Goal: Check status: Check status

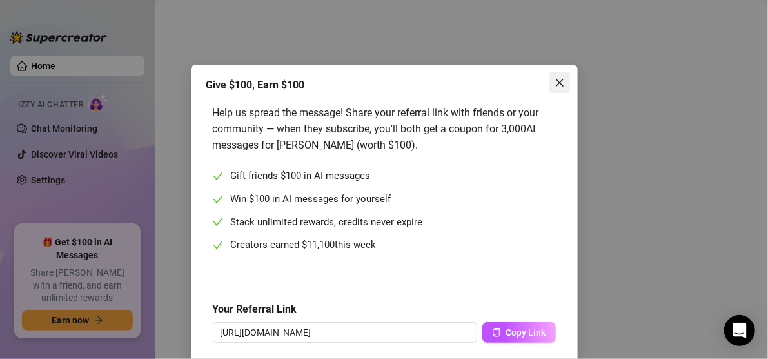
click at [549, 84] on span "Close" at bounding box center [559, 82] width 21 height 10
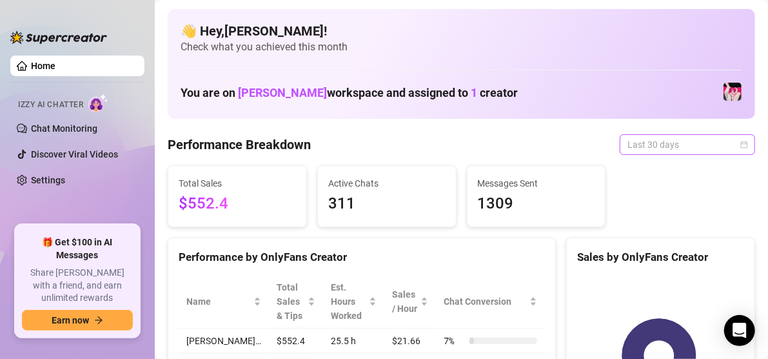
click at [653, 150] on span "Last 30 days" at bounding box center [688, 144] width 120 height 19
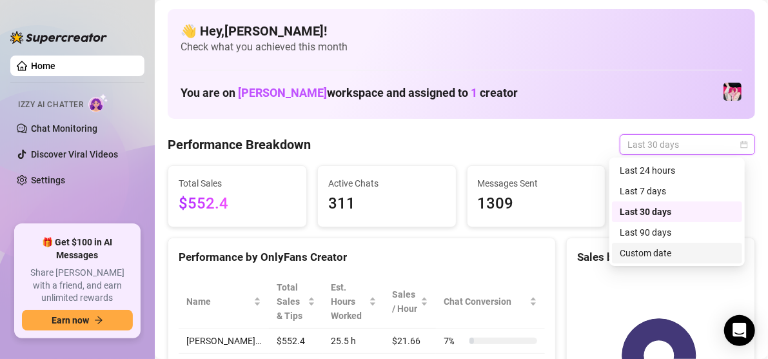
click at [635, 251] on div "Custom date" at bounding box center [677, 253] width 115 height 14
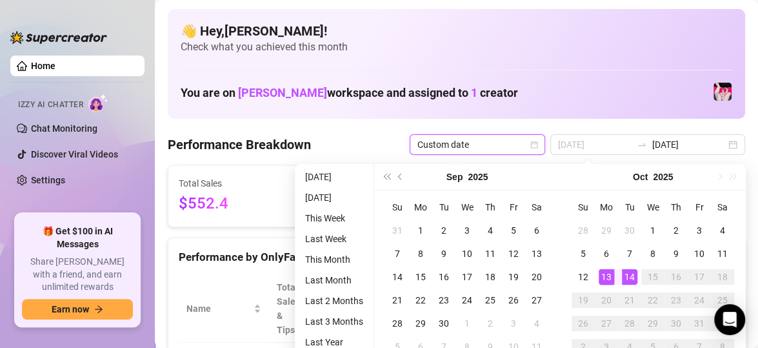
type input "[DATE]"
click at [605, 277] on div "13" at bounding box center [605, 276] width 15 height 15
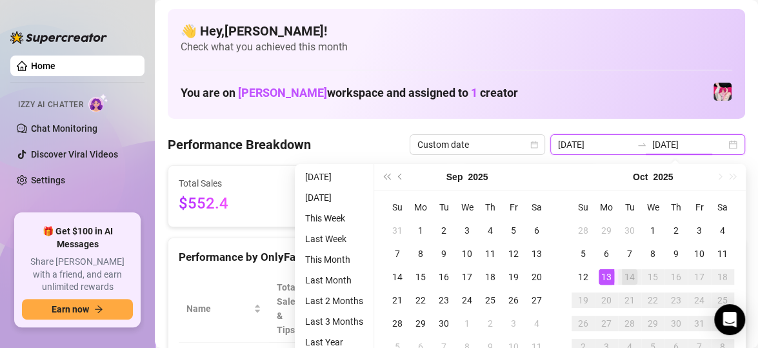
type input "[DATE]"
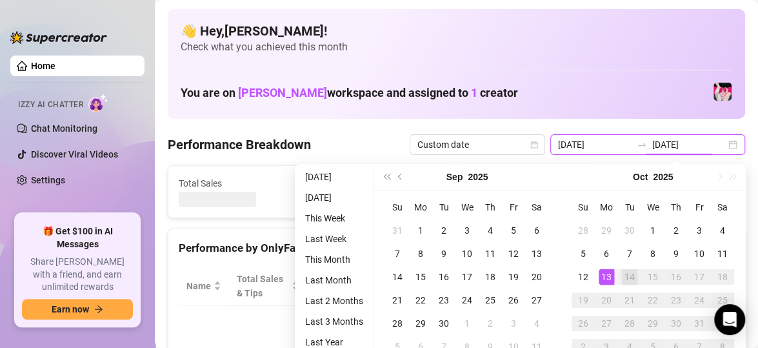
type input "[DATE]"
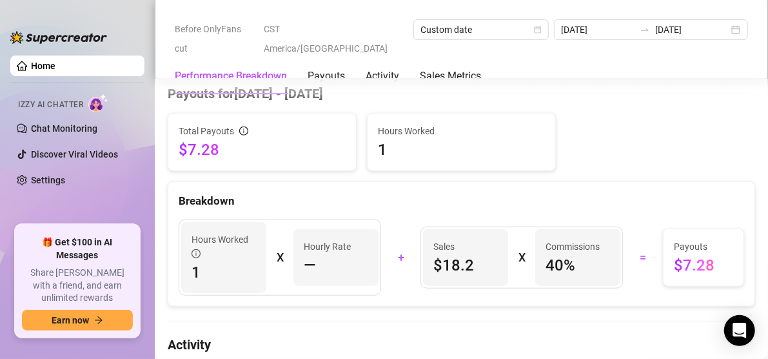
scroll to position [410, 0]
